Goal: Check status: Check status

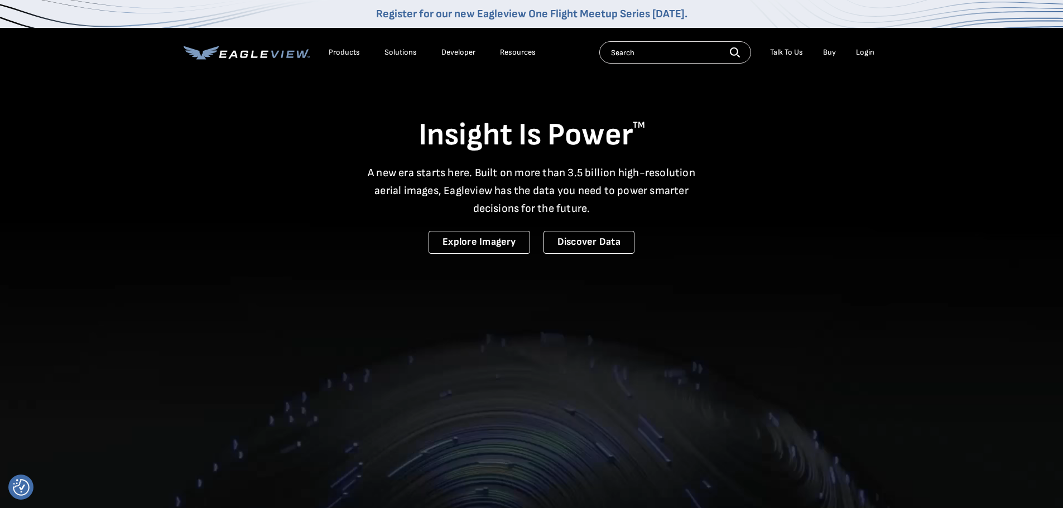
drag, startPoint x: 0, startPoint y: 0, endPoint x: 869, endPoint y: 53, distance: 870.7
click at [869, 53] on div "Login" at bounding box center [865, 52] width 18 height 10
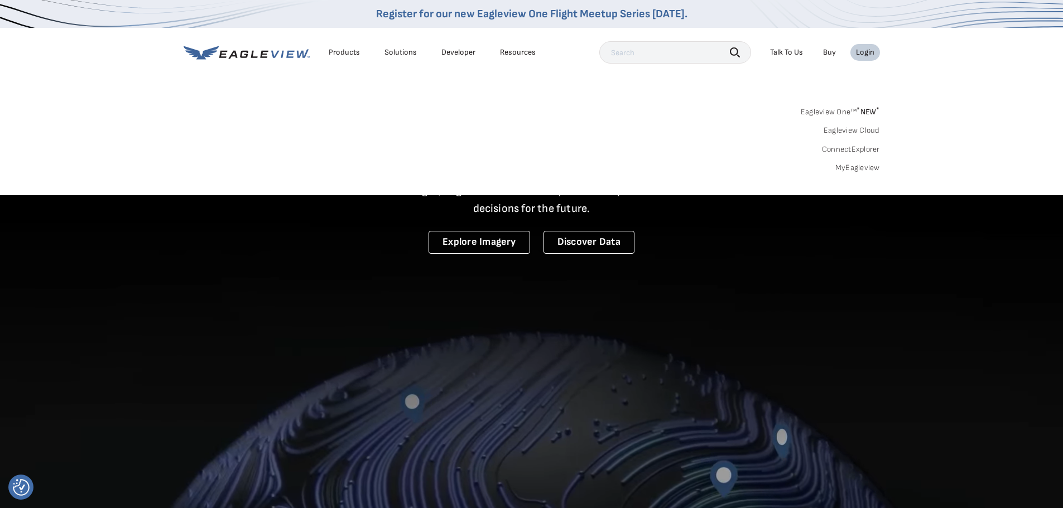
click at [864, 51] on div "Login" at bounding box center [865, 52] width 18 height 10
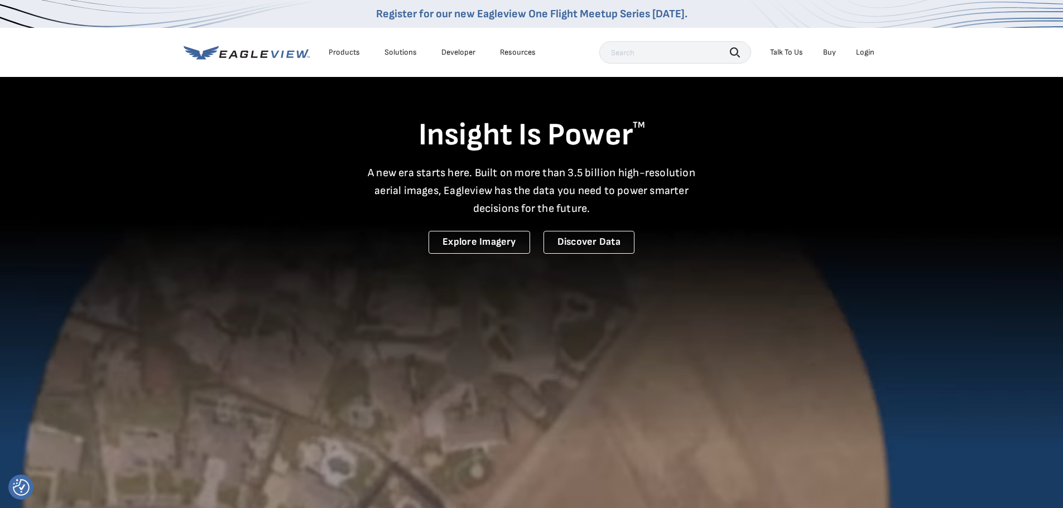
click at [864, 51] on div "Login" at bounding box center [865, 52] width 18 height 10
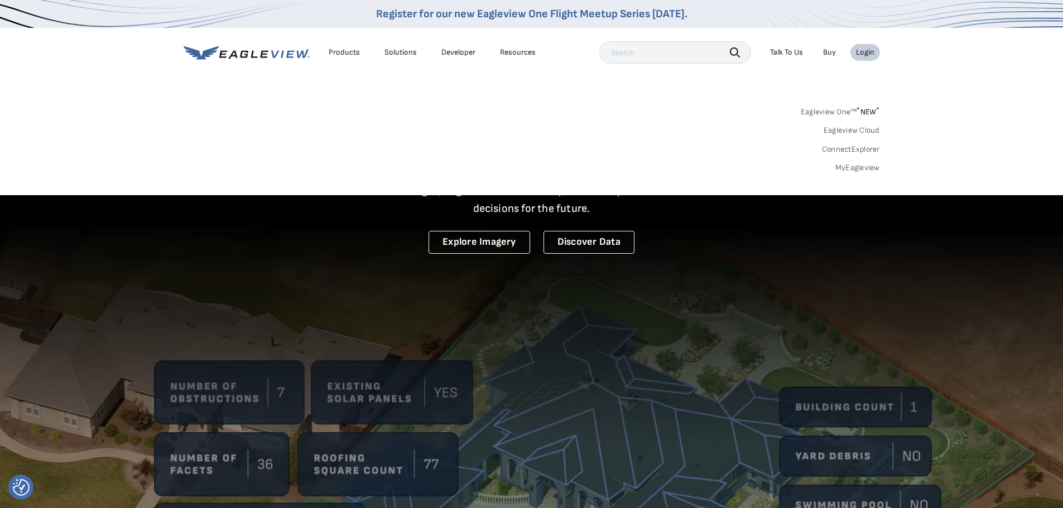
click at [855, 166] on link "MyEagleview" at bounding box center [858, 168] width 45 height 10
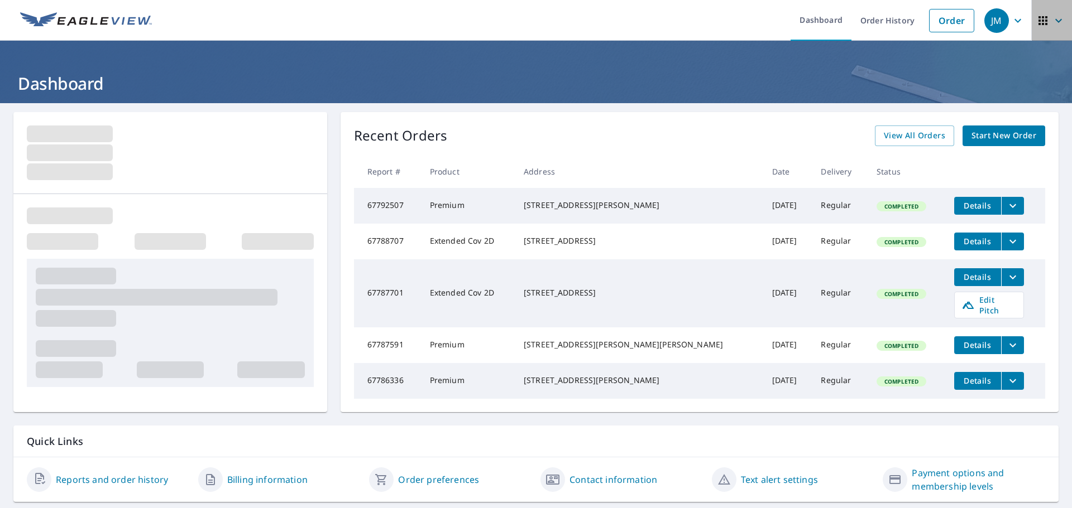
click at [1042, 24] on span "button" at bounding box center [1051, 20] width 31 height 27
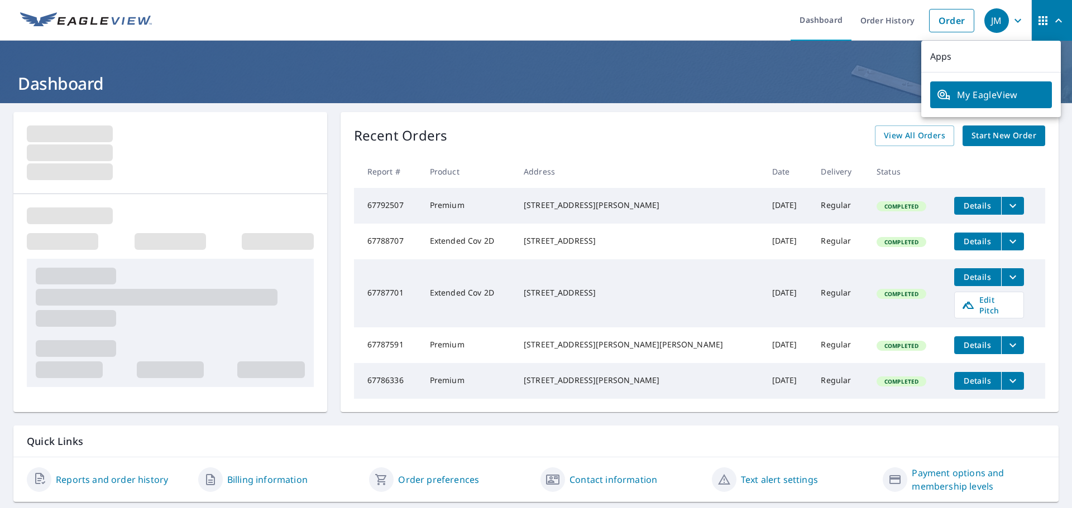
click at [815, 74] on h1 "Dashboard" at bounding box center [535, 83] width 1045 height 23
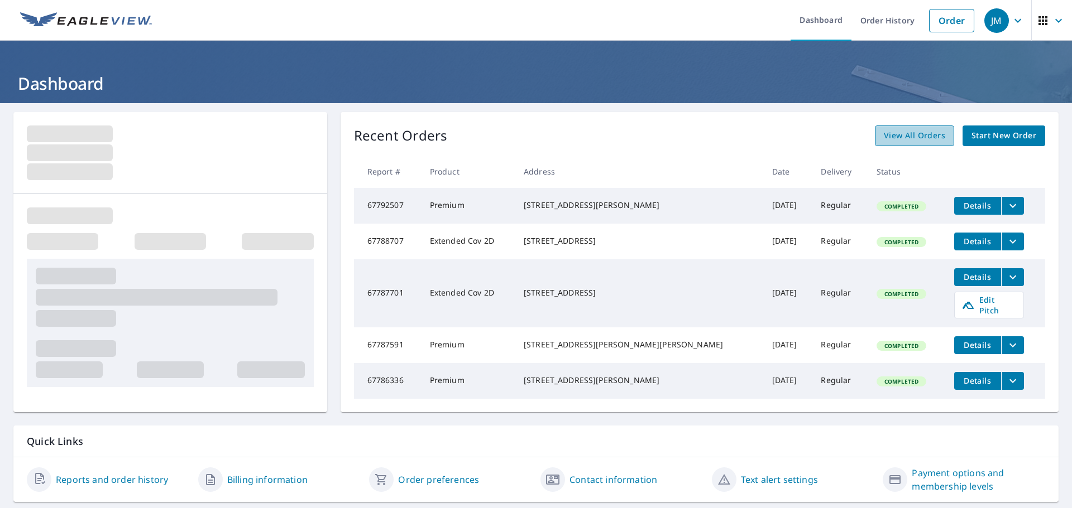
click at [884, 135] on span "View All Orders" at bounding box center [914, 136] width 61 height 14
